Goal: Task Accomplishment & Management: Manage account settings

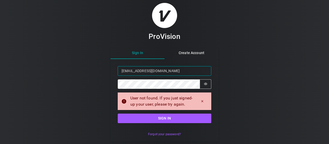
click at [152, 70] on input "[EMAIL_ADDRESS][DOMAIN_NAME]" at bounding box center [165, 71] width 94 height 10
type input "S"
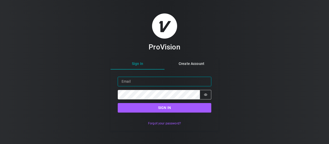
click at [141, 81] on input "Email" at bounding box center [165, 82] width 94 height 10
type input "о"
type input "[EMAIL_ADDRESS][DOMAIN_NAME]"
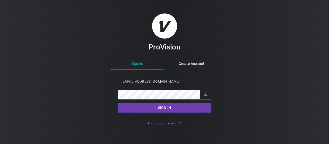
click at [159, 109] on button "Sign in" at bounding box center [165, 108] width 94 height 10
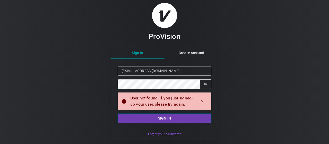
click at [155, 120] on button "Sign in" at bounding box center [165, 118] width 94 height 10
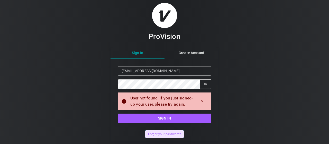
click at [164, 133] on button "Forgot your password?" at bounding box center [164, 133] width 38 height 7
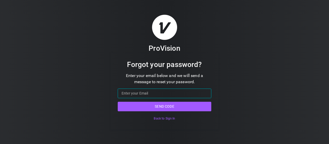
click at [147, 95] on input "Email" at bounding box center [165, 94] width 94 height 10
type input "[EMAIL_ADDRESS][DOMAIN_NAME]"
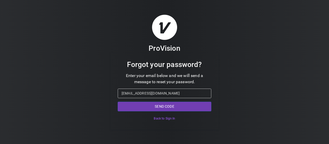
click at [163, 106] on button "Send code" at bounding box center [165, 107] width 94 height 10
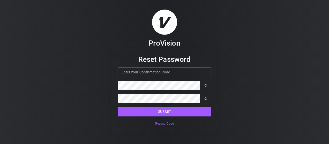
click at [155, 73] on input "Confirmation Code" at bounding box center [165, 72] width 94 height 10
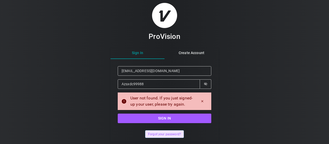
click at [162, 134] on button "Forgot your password?" at bounding box center [164, 133] width 38 height 7
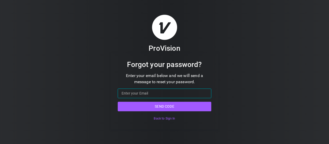
click at [151, 92] on input "Email" at bounding box center [165, 94] width 94 height 10
type input "Smik99988@i.ua"
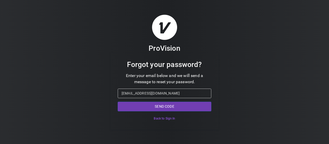
click at [159, 109] on button "Send code" at bounding box center [165, 107] width 94 height 10
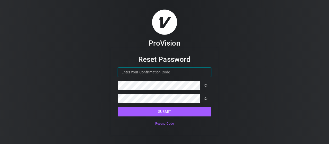
click at [129, 73] on input "Confirmation Code" at bounding box center [165, 72] width 94 height 10
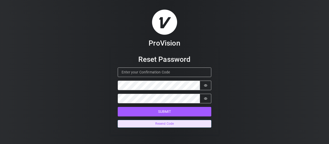
click at [164, 120] on button "Resend Code" at bounding box center [165, 123] width 94 height 7
